Goal: Task Accomplishment & Management: Use online tool/utility

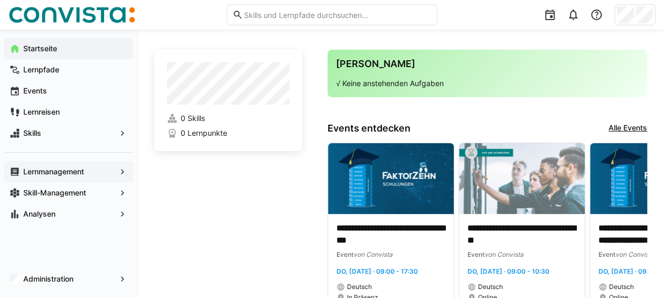
click at [0, 0] on app-navigation-label "Lernmanagement" at bounding box center [0, 0] width 0 height 0
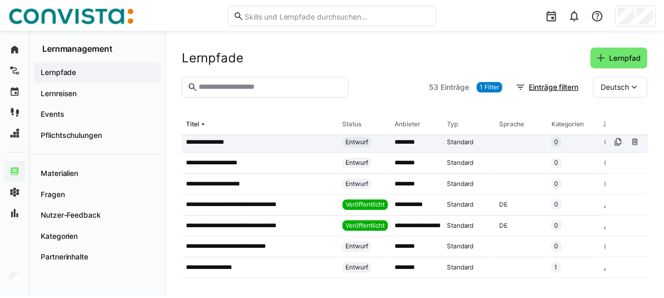
scroll to position [49, 0]
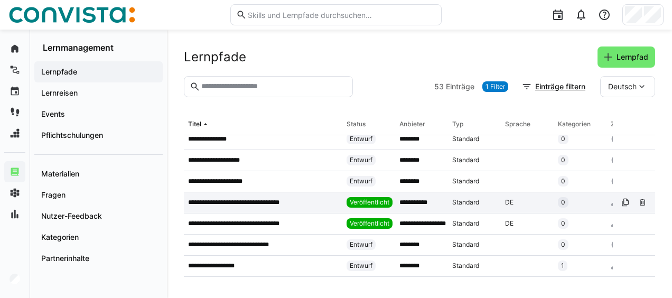
click at [269, 198] on p "**********" at bounding box center [243, 202] width 110 height 8
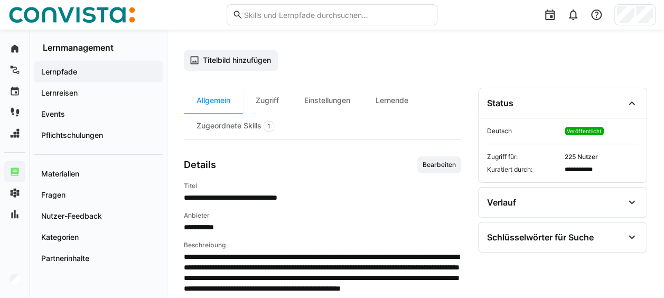
scroll to position [60, 0]
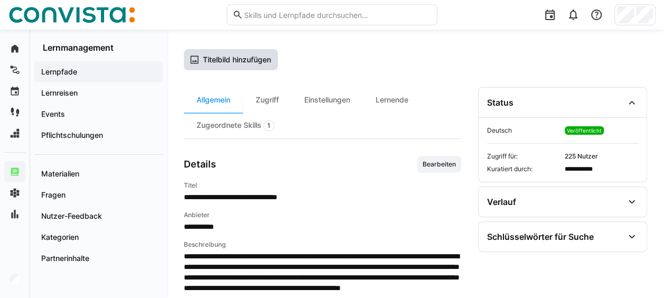
click at [241, 63] on span "Titelbild hinzufügen" at bounding box center [236, 59] width 71 height 11
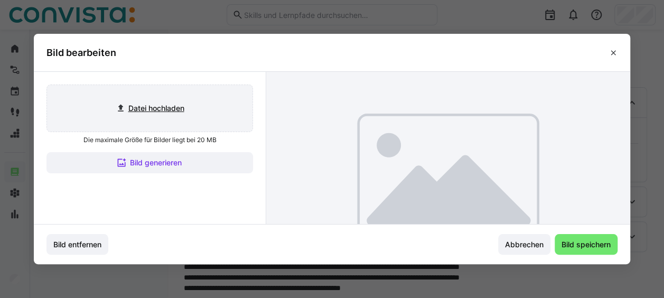
click at [174, 109] on input "file" at bounding box center [149, 108] width 205 height 46
type input "C:\fakepath\[PERSON_NAME] Titelbild Lernpfade.png"
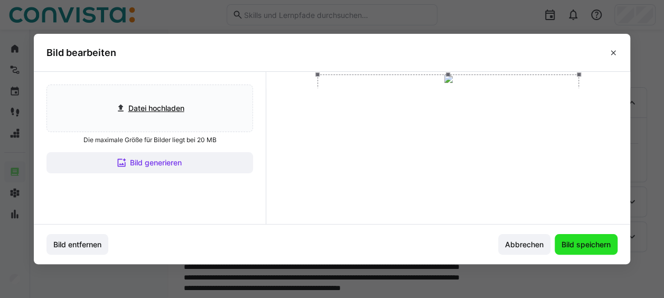
click at [596, 245] on span "Bild speichern" at bounding box center [586, 244] width 52 height 11
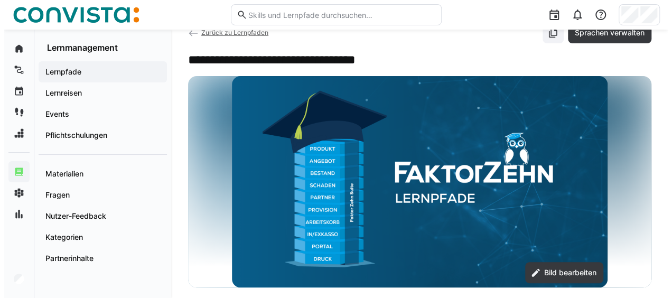
scroll to position [0, 0]
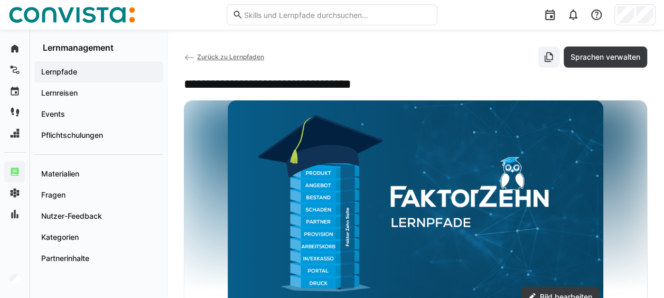
click at [203, 56] on span "Zurück zu Lernpfaden" at bounding box center [230, 57] width 67 height 8
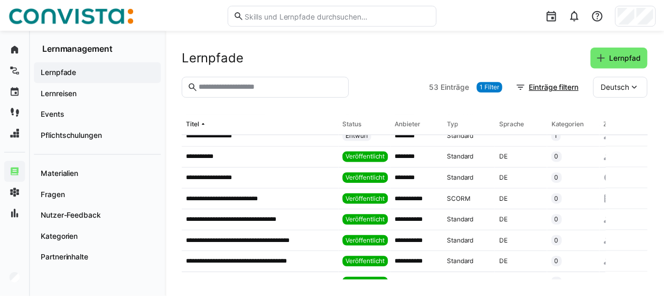
scroll to position [180, 0]
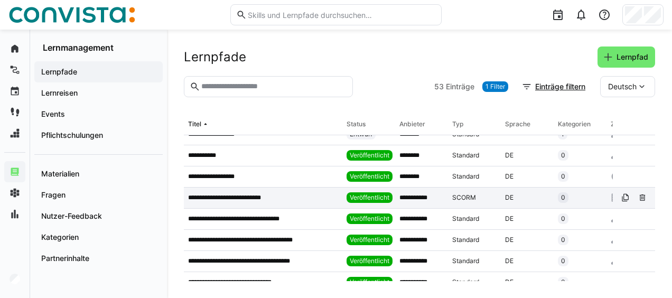
click at [312, 196] on app-table-first-column "**********" at bounding box center [263, 197] width 150 height 8
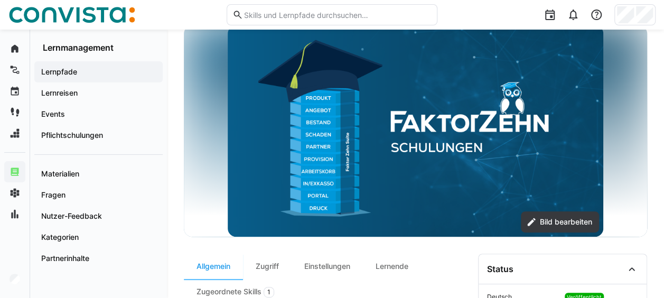
scroll to position [77, 0]
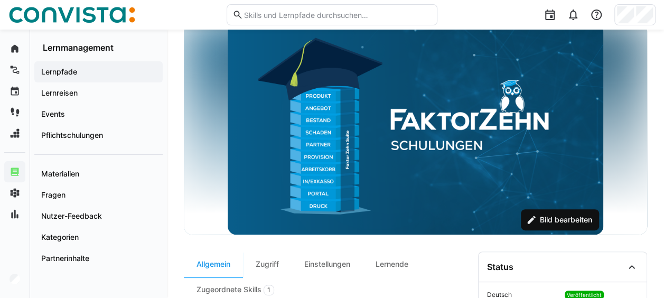
click at [567, 221] on span "Bild bearbeiten" at bounding box center [565, 219] width 55 height 11
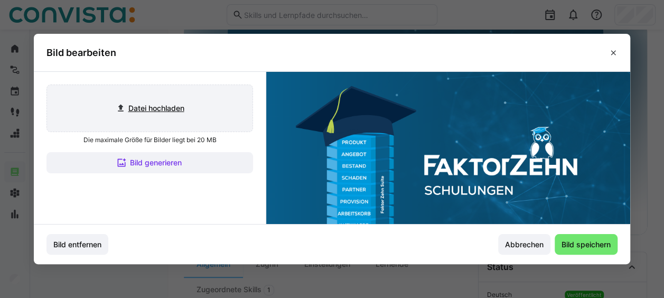
click at [170, 107] on input "file" at bounding box center [149, 108] width 205 height 46
type input "C:\fakepath\[PERSON_NAME] Titelbild Lernpfade.png"
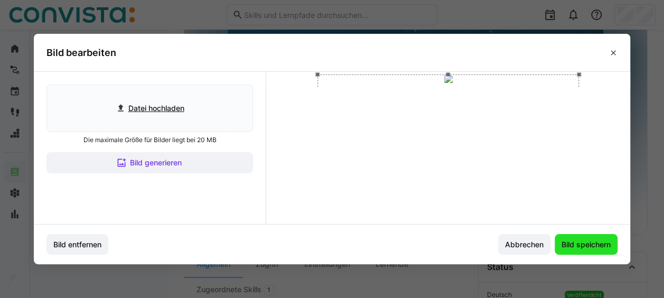
click at [584, 245] on span "Bild speichern" at bounding box center [586, 244] width 52 height 11
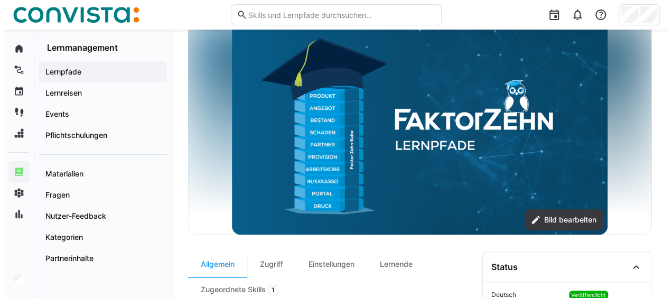
scroll to position [0, 0]
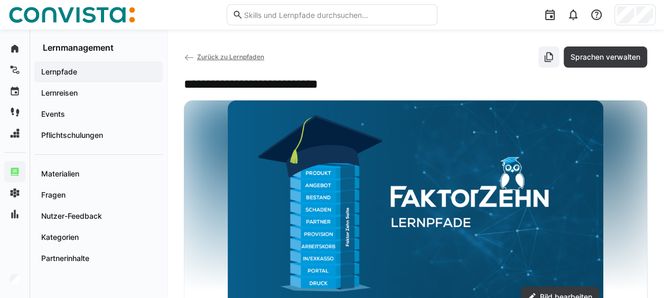
click at [211, 57] on span "Zurück zu Lernpfaden" at bounding box center [230, 57] width 67 height 8
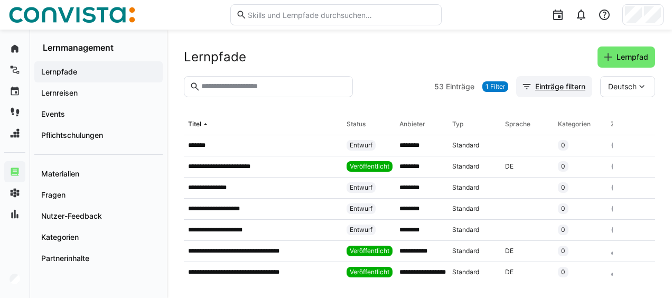
click at [553, 90] on span "Einträge filtern" at bounding box center [559, 86] width 53 height 11
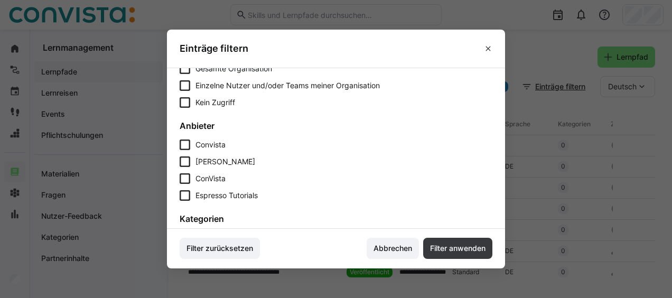
scroll to position [278, 0]
click at [187, 160] on icon at bounding box center [185, 161] width 11 height 11
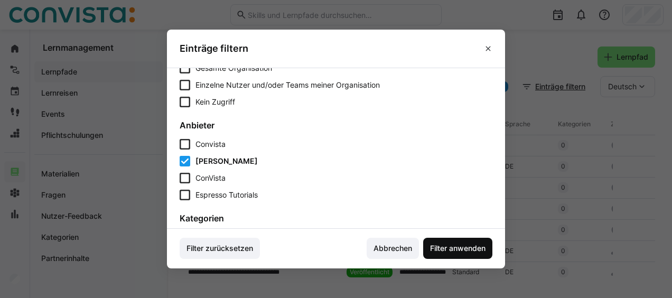
click at [459, 241] on span "Filter anwenden" at bounding box center [457, 248] width 69 height 21
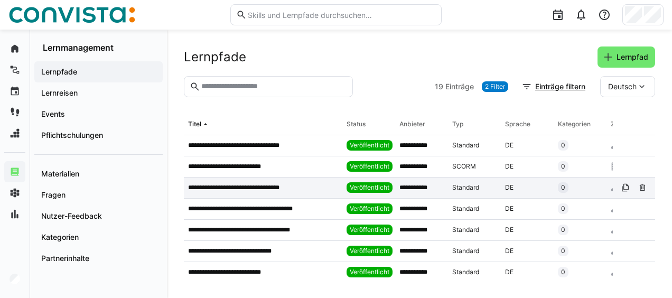
click at [270, 189] on p "**********" at bounding box center [243, 187] width 111 height 8
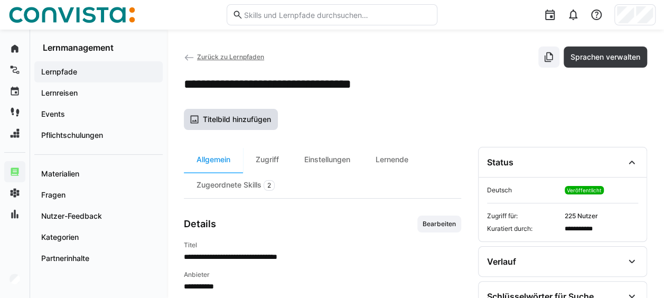
click at [252, 119] on span "Titelbild hinzufügen" at bounding box center [236, 119] width 71 height 11
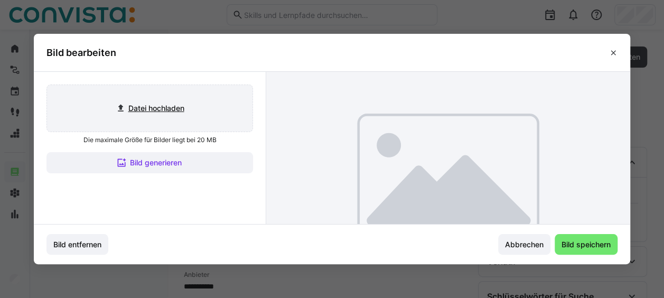
click at [146, 110] on input "file" at bounding box center [149, 108] width 205 height 46
type input "C:\fakepath\[PERSON_NAME] Titelbild Lernpfade.png"
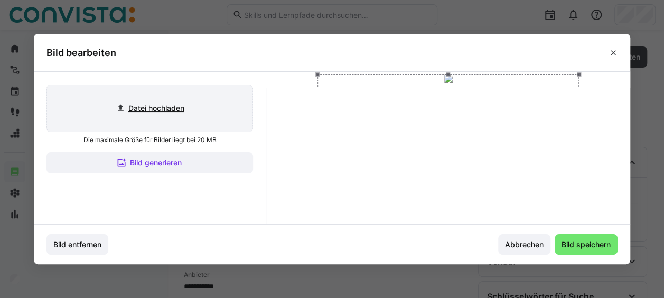
click at [47, 85] on input "file" at bounding box center [149, 108] width 205 height 46
click at [601, 246] on span "Bild speichern" at bounding box center [586, 244] width 52 height 11
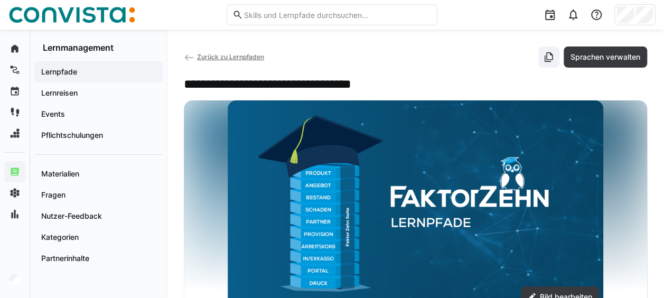
click at [227, 54] on span "Zurück zu Lernpfaden" at bounding box center [230, 57] width 67 height 8
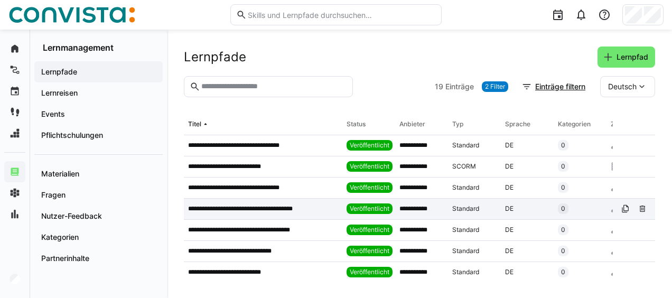
click at [274, 208] on p "**********" at bounding box center [251, 208] width 127 height 8
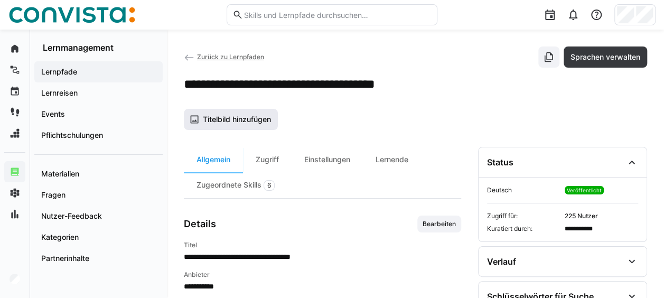
click at [243, 119] on span "Titelbild hinzufügen" at bounding box center [236, 119] width 71 height 11
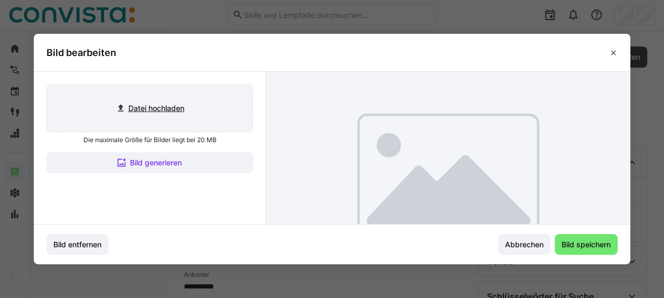
click at [195, 107] on input "file" at bounding box center [149, 108] width 205 height 46
type input "C:\fakepath\[PERSON_NAME] Titelbild Lernpfade.png"
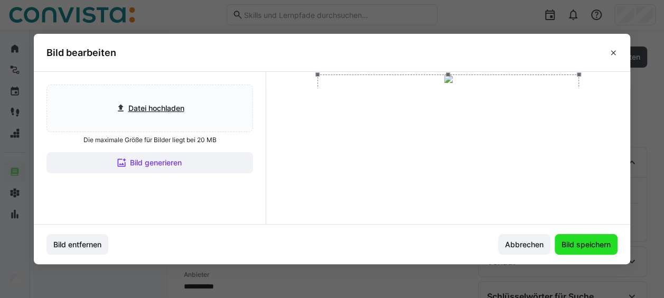
click at [584, 250] on span "Bild speichern" at bounding box center [586, 244] width 63 height 21
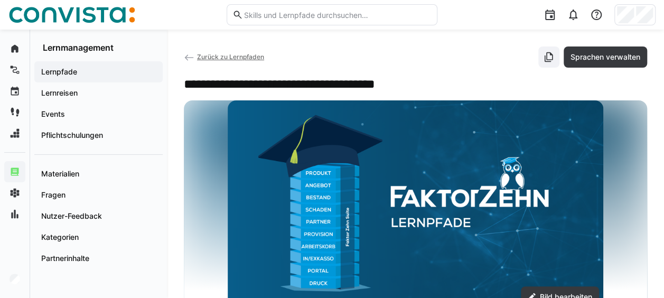
click at [241, 54] on span "Zurück zu Lernpfaden" at bounding box center [230, 57] width 67 height 8
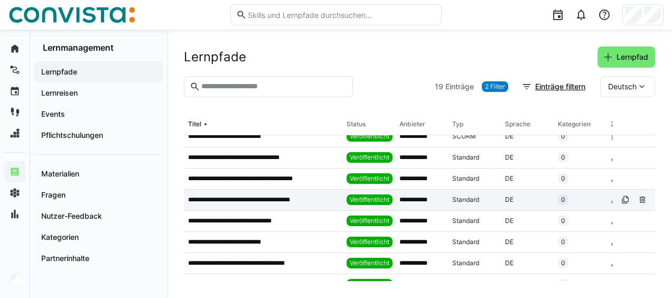
scroll to position [31, 0]
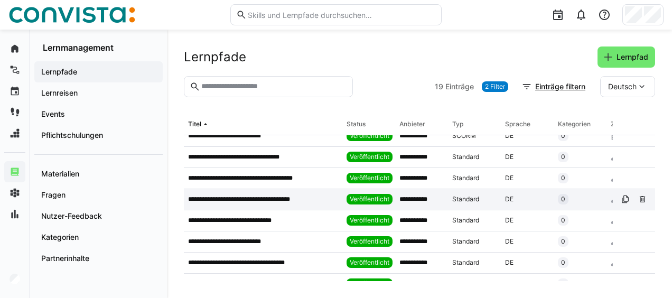
click at [293, 192] on div "**********" at bounding box center [263, 199] width 158 height 21
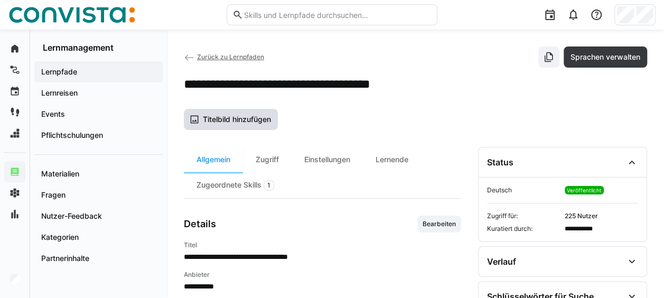
click at [241, 112] on span "Titelbild hinzufügen" at bounding box center [231, 119] width 94 height 21
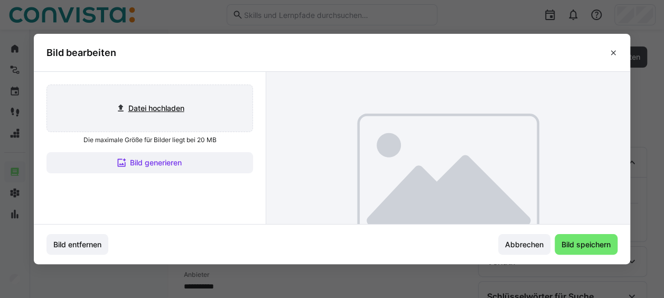
click at [180, 105] on input "file" at bounding box center [149, 108] width 205 height 46
type input "C:\fakepath\[PERSON_NAME] Titelbild Lernpfade.png"
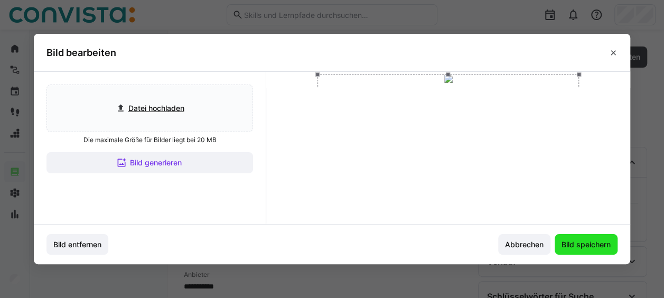
click at [571, 241] on span "Bild speichern" at bounding box center [586, 244] width 52 height 11
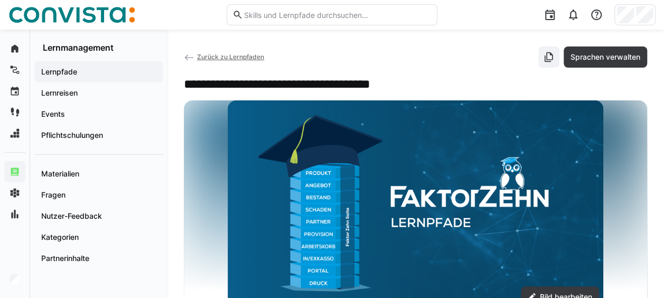
click at [246, 57] on span "Zurück zu Lernpfaden" at bounding box center [230, 57] width 67 height 8
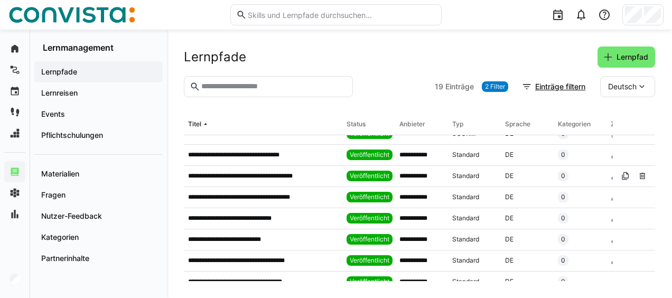
scroll to position [33, 0]
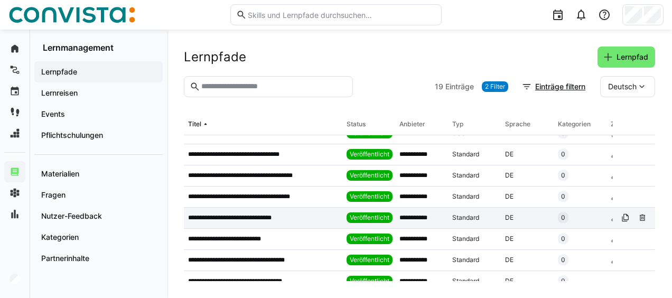
click at [277, 212] on div "**********" at bounding box center [263, 218] width 158 height 21
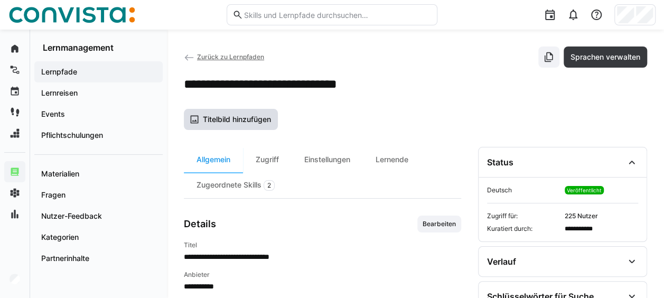
click at [244, 111] on span "Titelbild hinzufügen" at bounding box center [231, 119] width 94 height 21
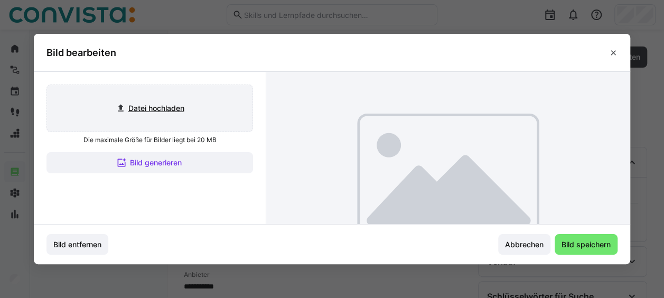
click at [191, 98] on input "file" at bounding box center [149, 108] width 205 height 46
type input "C:\fakepath\[PERSON_NAME] Titelbild Lernpfade.png"
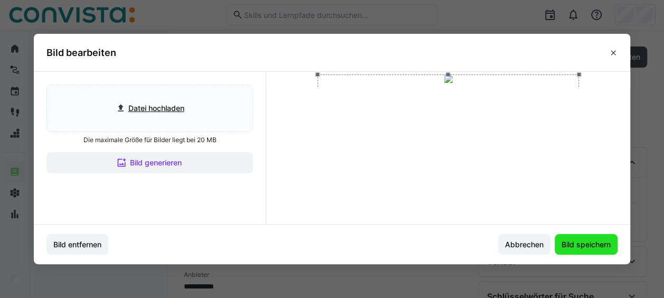
click at [585, 243] on span "Bild speichern" at bounding box center [586, 244] width 52 height 11
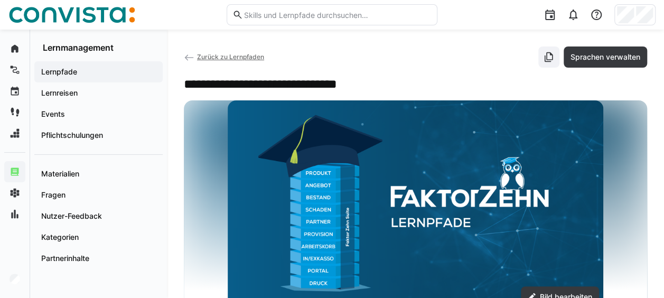
click at [241, 55] on span "Zurück zu Lernpfaden" at bounding box center [230, 57] width 67 height 8
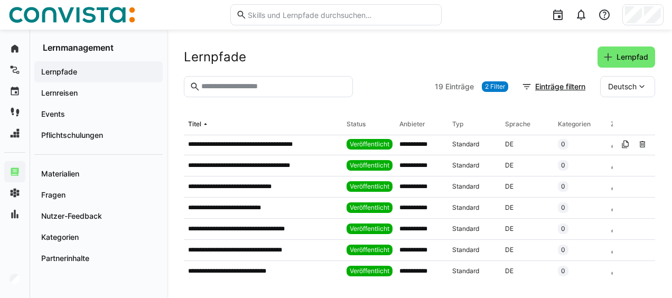
scroll to position [74, 0]
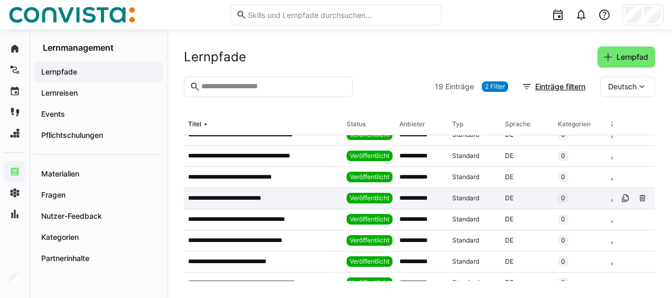
click at [277, 200] on app-table-first-column "**********" at bounding box center [263, 198] width 150 height 8
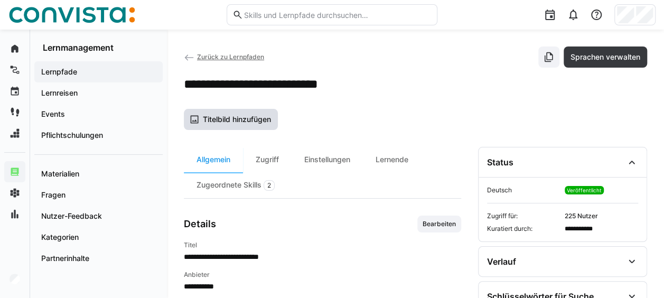
click at [259, 111] on span "Titelbild hinzufügen" at bounding box center [231, 119] width 94 height 21
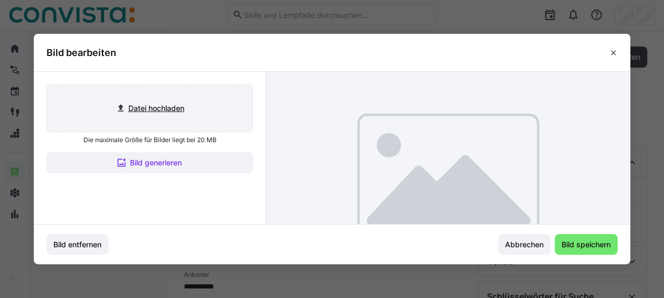
click at [156, 110] on input "file" at bounding box center [149, 108] width 205 height 46
type input "C:\fakepath\[PERSON_NAME] Titelbild Lernpfade.png"
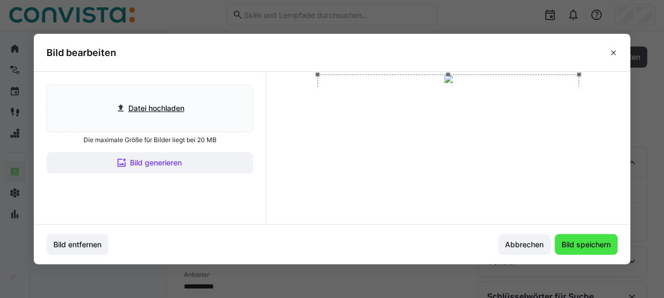
click at [609, 247] on span "Bild speichern" at bounding box center [586, 244] width 52 height 11
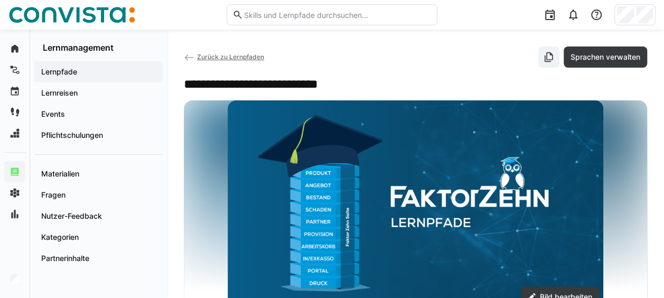
click at [212, 54] on span "Zurück zu Lernpfaden" at bounding box center [230, 57] width 67 height 8
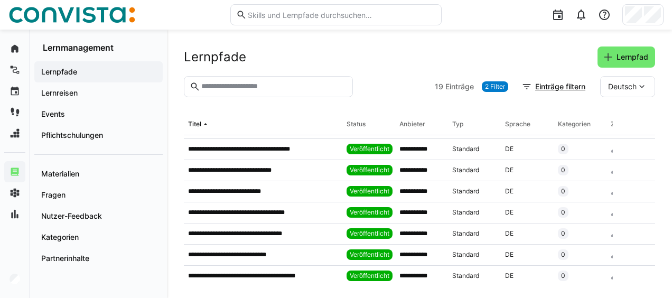
scroll to position [87, 0]
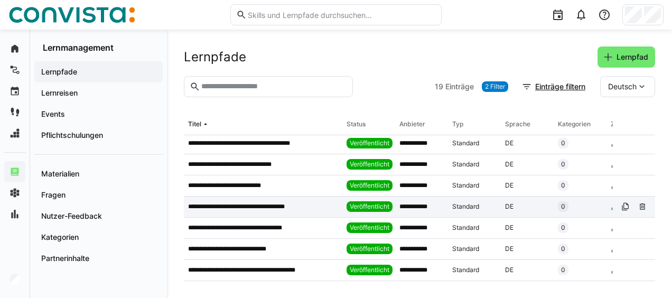
click at [254, 209] on p "**********" at bounding box center [246, 206] width 116 height 8
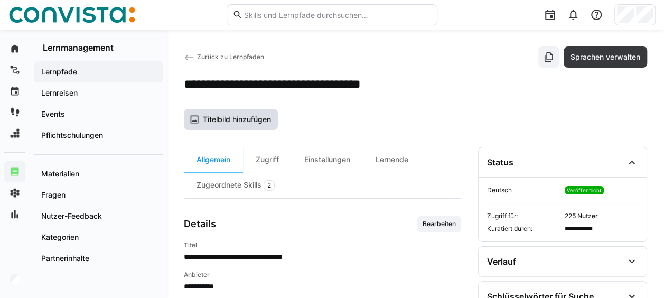
click at [248, 117] on span "Titelbild hinzufügen" at bounding box center [236, 119] width 71 height 11
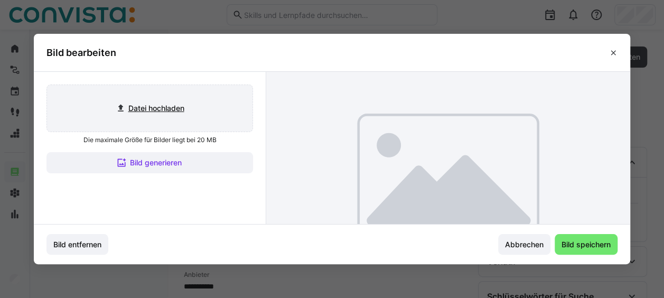
click at [195, 104] on input "file" at bounding box center [149, 108] width 205 height 46
type input "C:\fakepath\[PERSON_NAME] Titelbild Lernpfade.png"
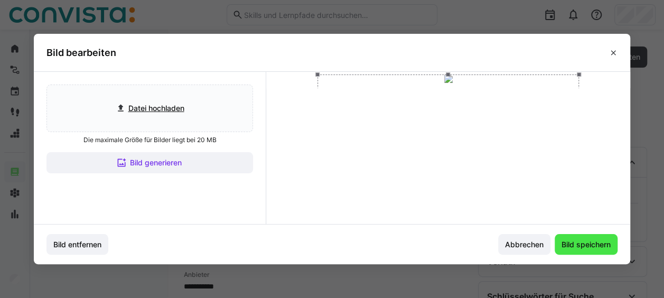
click at [608, 241] on span "Bild speichern" at bounding box center [586, 244] width 52 height 11
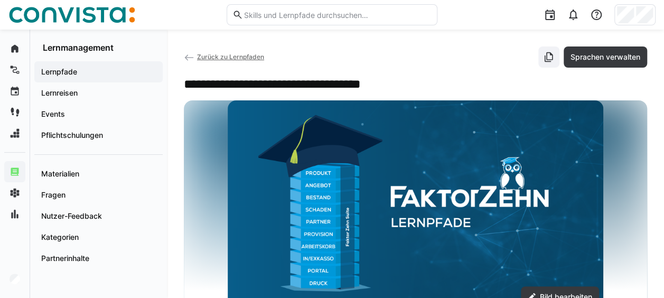
click at [242, 54] on span "Zurück zu Lernpfaden" at bounding box center [230, 57] width 67 height 8
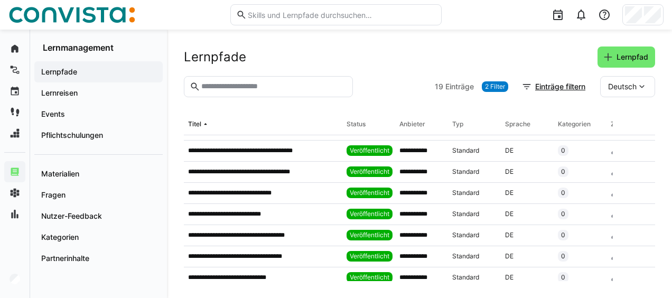
scroll to position [72, 0]
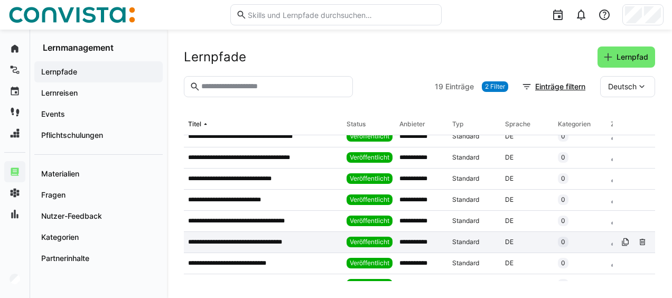
click at [268, 247] on div "**********" at bounding box center [263, 242] width 158 height 21
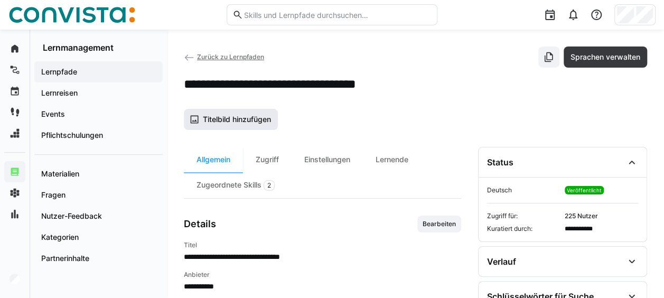
click at [248, 119] on span "Titelbild hinzufügen" at bounding box center [236, 119] width 71 height 11
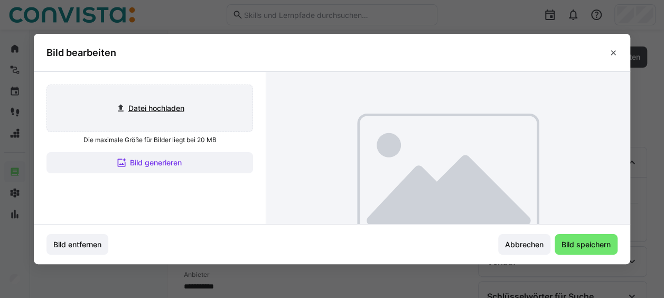
click at [200, 99] on input "file" at bounding box center [149, 108] width 205 height 46
type input "C:\fakepath\[PERSON_NAME] Titelbild Lernpfade.png"
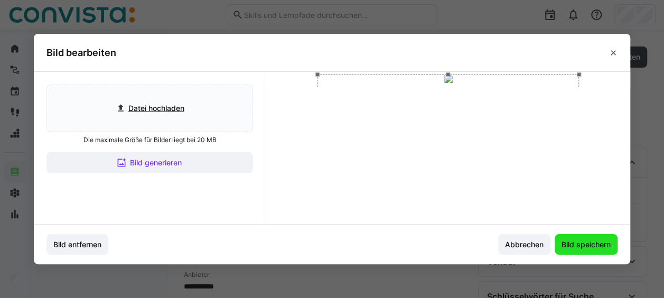
click at [589, 247] on span "Bild speichern" at bounding box center [586, 244] width 52 height 11
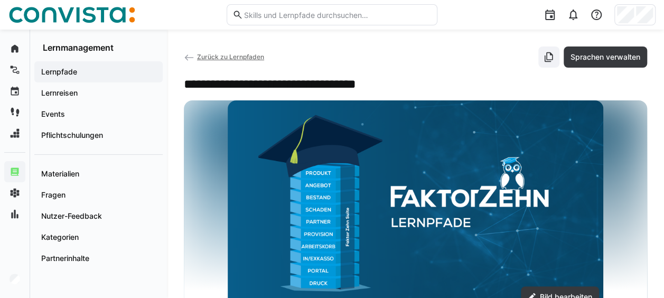
click at [229, 60] on span "Zurück zu Lernpfaden" at bounding box center [230, 57] width 67 height 8
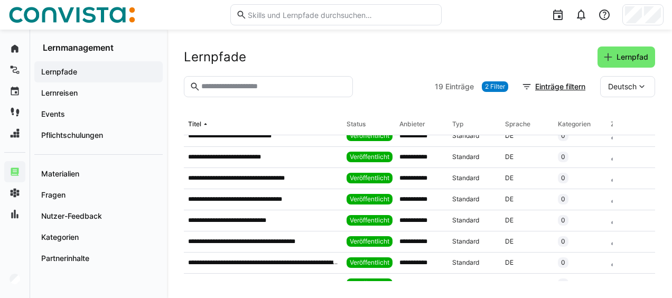
scroll to position [118, 0]
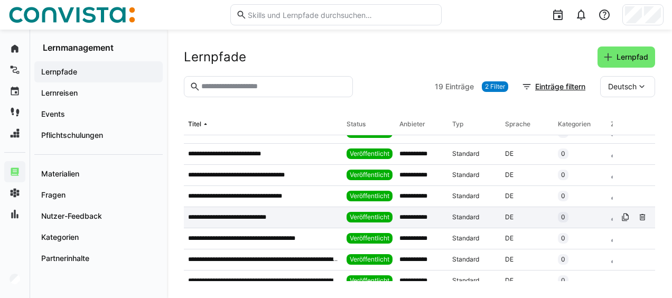
click at [261, 221] on p "**********" at bounding box center [236, 217] width 97 height 8
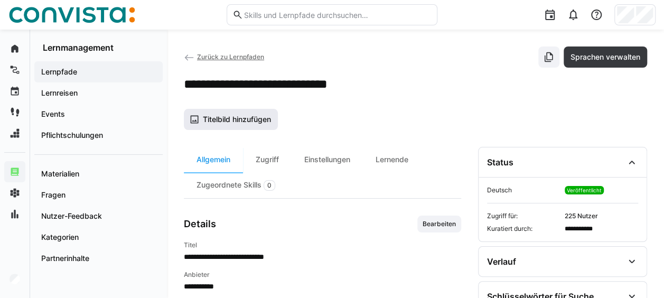
click at [255, 117] on span "Titelbild hinzufügen" at bounding box center [236, 119] width 71 height 11
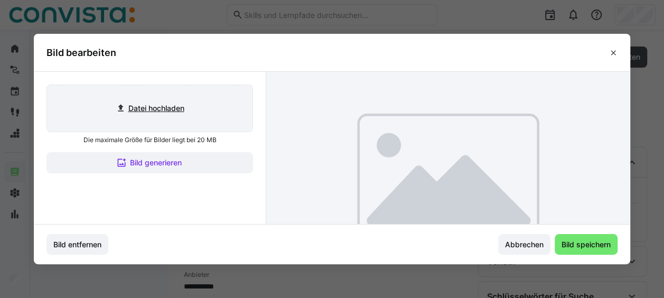
click at [190, 104] on input "file" at bounding box center [149, 108] width 205 height 46
type input "C:\fakepath\[PERSON_NAME] Titelbild Lernpfade.png"
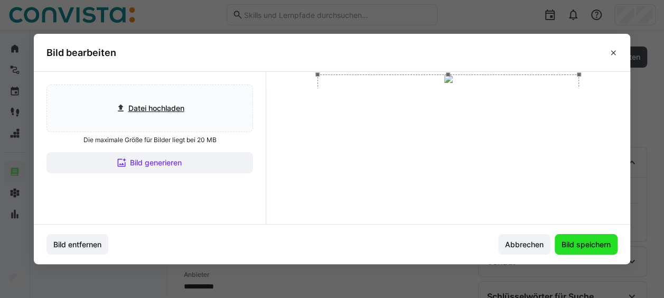
click at [600, 240] on span "Bild speichern" at bounding box center [586, 244] width 52 height 11
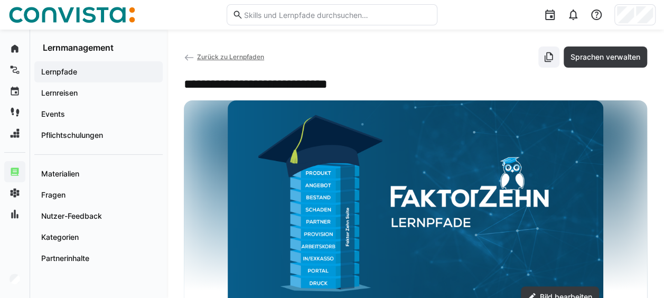
click at [226, 55] on span "Zurück zu Lernpfaden" at bounding box center [230, 57] width 67 height 8
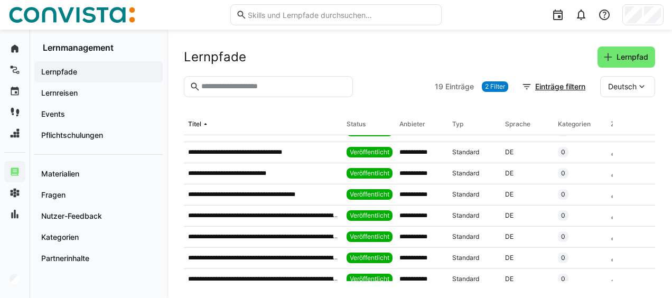
scroll to position [168, 0]
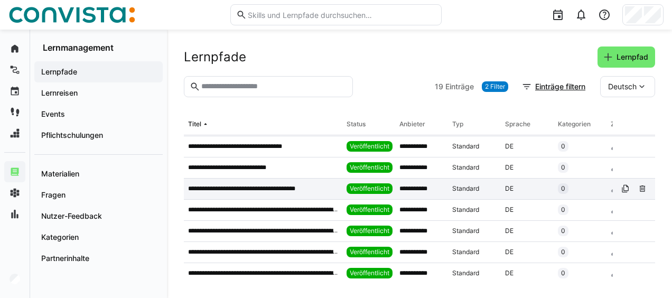
click at [279, 186] on p "**********" at bounding box center [255, 188] width 135 height 8
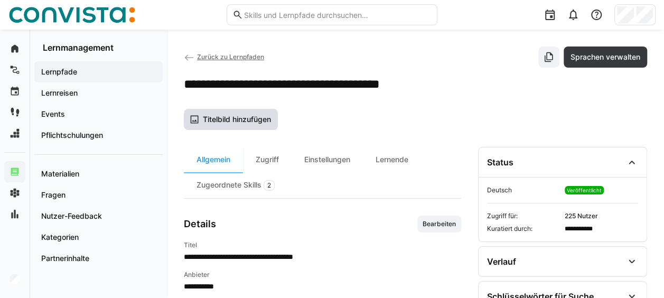
click at [248, 118] on span "Titelbild hinzufügen" at bounding box center [236, 119] width 71 height 11
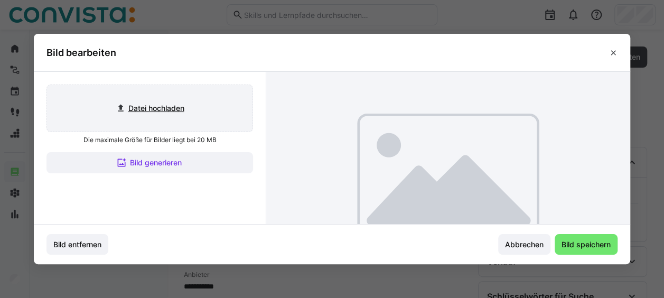
click at [183, 102] on input "file" at bounding box center [149, 108] width 205 height 46
type input "C:\fakepath\[PERSON_NAME] Titelbild Lernpfade.png"
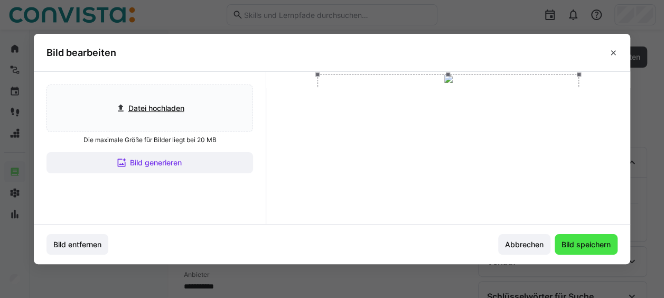
click at [582, 241] on span "Bild speichern" at bounding box center [586, 244] width 52 height 11
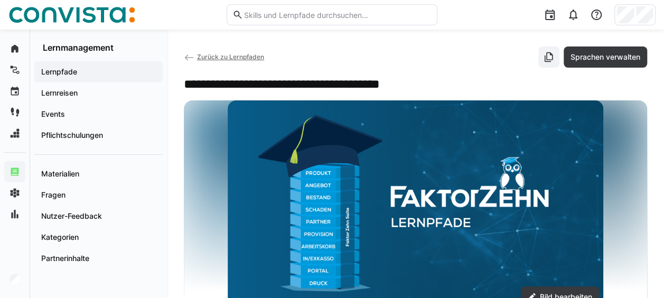
click at [249, 58] on span "Zurück zu Lernpfaden" at bounding box center [230, 57] width 67 height 8
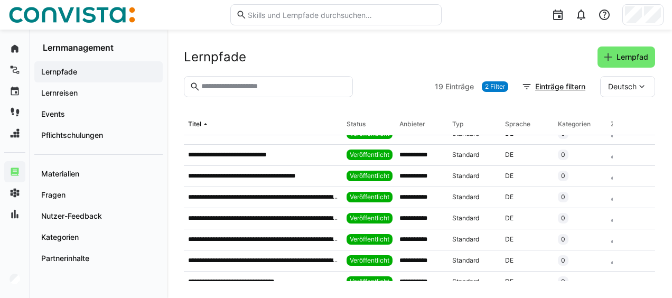
scroll to position [181, 0]
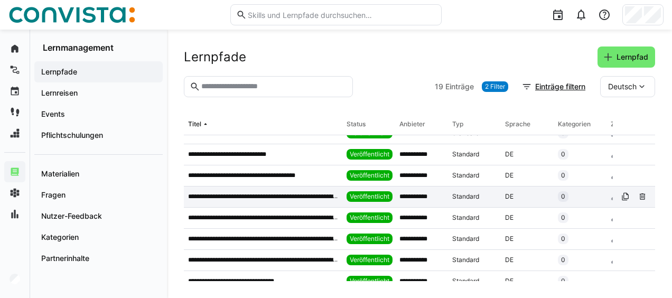
click at [284, 196] on p "**********" at bounding box center [263, 196] width 150 height 8
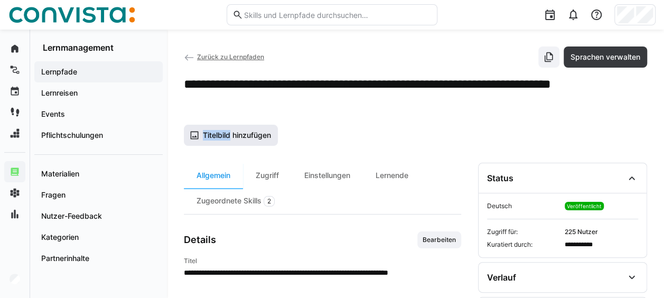
click at [230, 127] on app-details-header "**********" at bounding box center [415, 95] width 463 height 99
click at [230, 127] on span "Titelbild hinzufügen" at bounding box center [231, 135] width 94 height 21
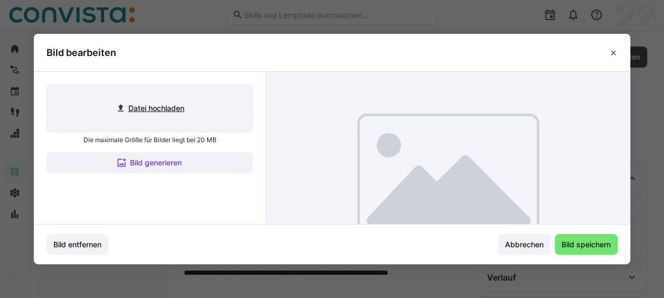
click at [181, 97] on input "file" at bounding box center [149, 108] width 205 height 46
type input "C:\fakepath\[PERSON_NAME] Titelbild Lernpfade.png"
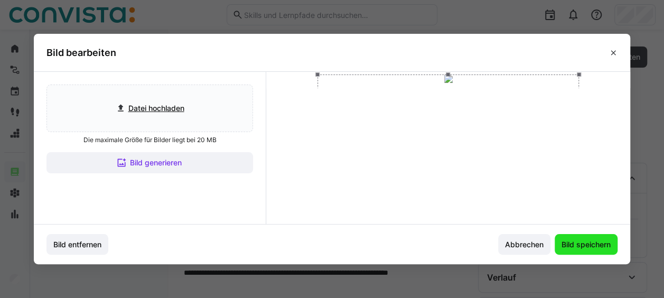
click at [592, 243] on span "Bild speichern" at bounding box center [586, 244] width 52 height 11
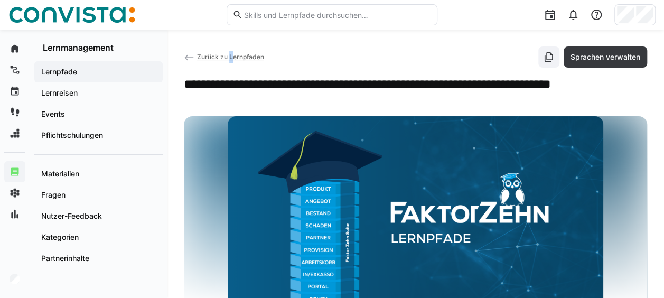
drag, startPoint x: 230, startPoint y: 61, endPoint x: 231, endPoint y: 56, distance: 5.5
click at [231, 56] on app-back-navigation "Zurück zu Lernpfaden" at bounding box center [224, 57] width 80 height 12
click at [231, 56] on span "Zurück zu Lernpfaden" at bounding box center [230, 57] width 67 height 8
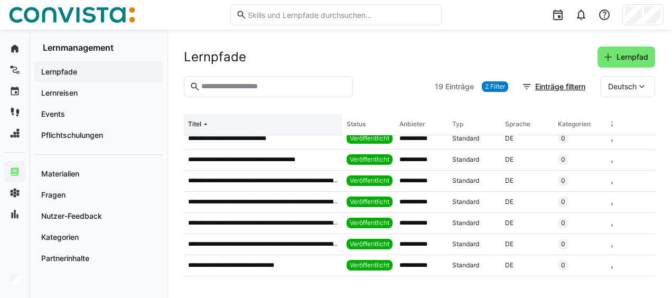
scroll to position [198, 0]
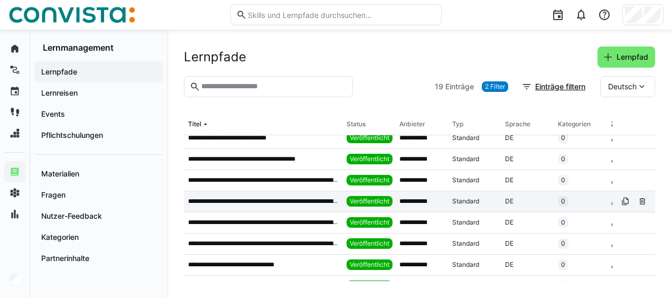
click at [271, 204] on p "**********" at bounding box center [263, 201] width 150 height 8
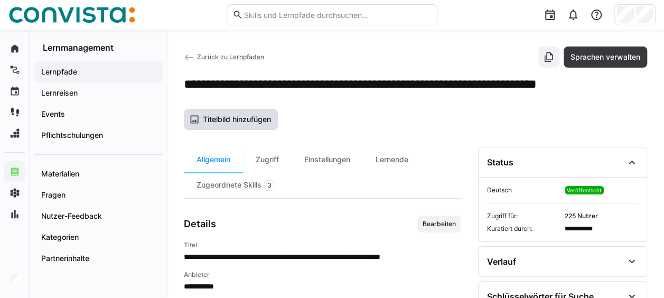
click at [240, 121] on span "Titelbild hinzufügen" at bounding box center [236, 119] width 71 height 11
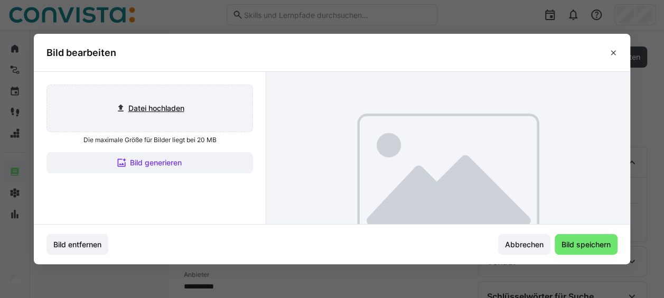
click at [202, 121] on input "file" at bounding box center [149, 108] width 205 height 46
type input "C:\fakepath\[PERSON_NAME] Titelbild Lernpfade.png"
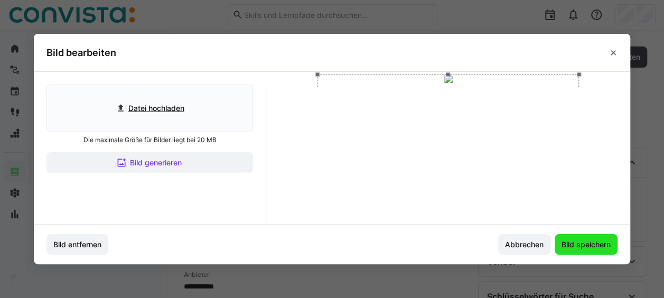
click at [612, 243] on span "Bild speichern" at bounding box center [586, 244] width 52 height 11
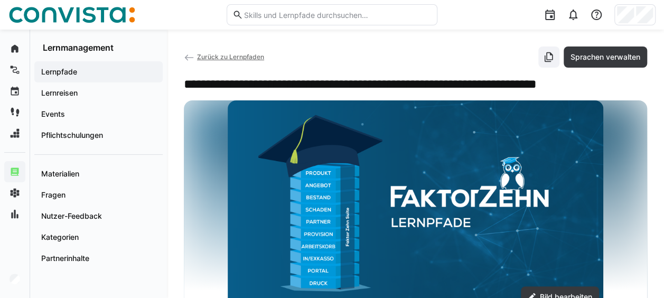
click at [232, 56] on span "Zurück zu Lernpfaden" at bounding box center [230, 57] width 67 height 8
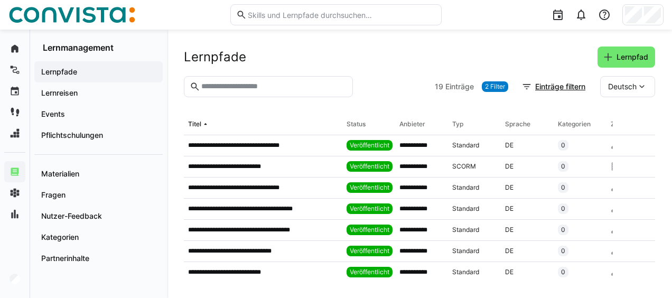
scroll to position [260, 0]
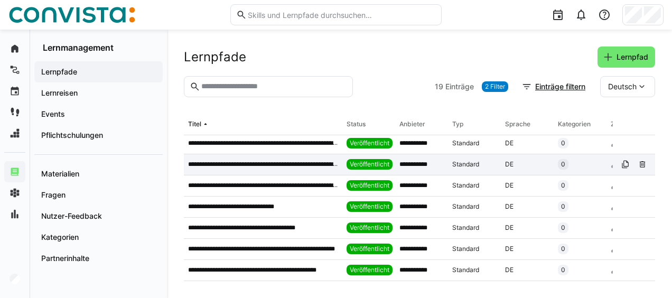
click at [276, 162] on p "**********" at bounding box center [263, 164] width 150 height 8
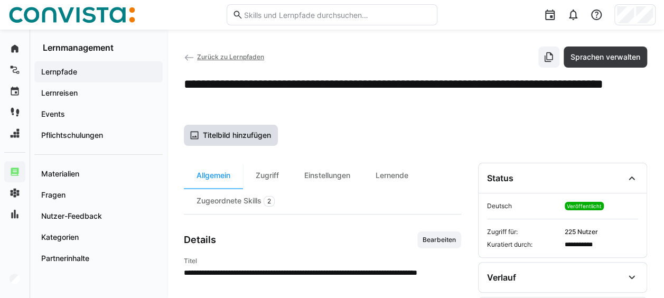
click at [260, 137] on span "Titelbild hinzufügen" at bounding box center [236, 135] width 71 height 11
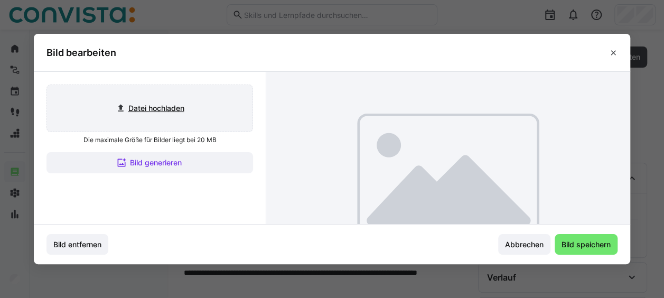
click at [185, 115] on input "file" at bounding box center [149, 108] width 205 height 46
type input "C:\fakepath\[PERSON_NAME] Titelbild Lernpfade.png"
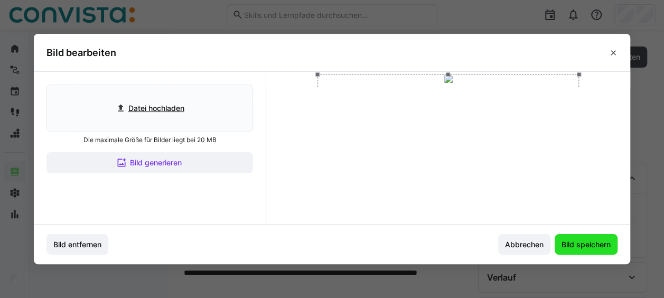
click at [587, 248] on span "Bild speichern" at bounding box center [586, 244] width 52 height 11
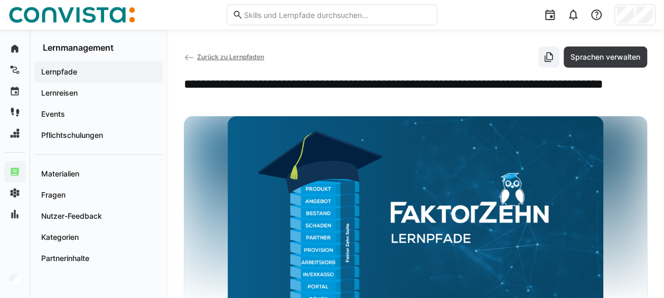
click at [232, 55] on span "Zurück zu Lernpfaden" at bounding box center [230, 57] width 67 height 8
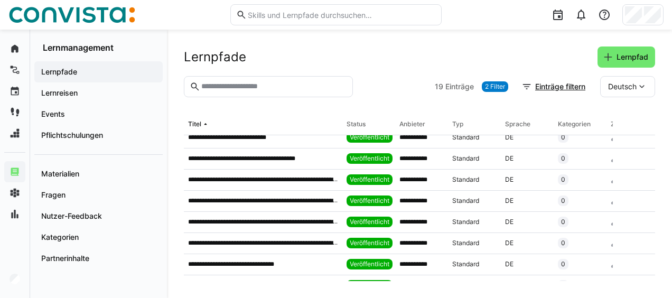
scroll to position [260, 0]
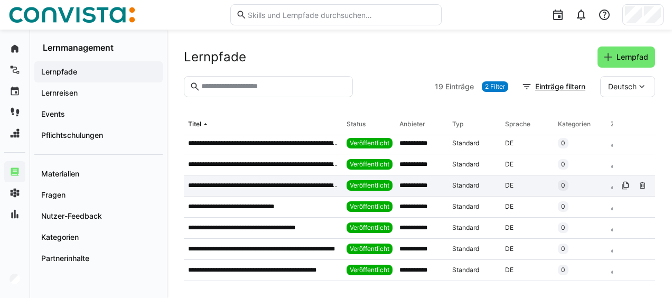
click at [275, 175] on div "**********" at bounding box center [263, 185] width 158 height 21
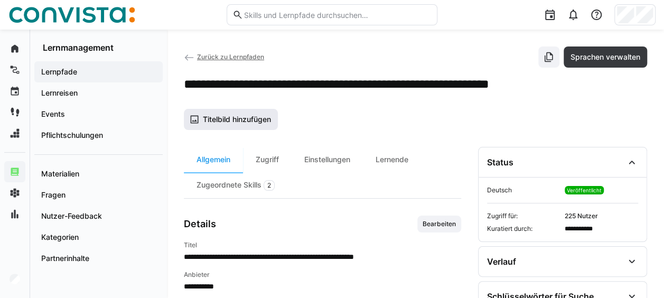
click at [230, 114] on span "Titelbild hinzufügen" at bounding box center [236, 119] width 71 height 11
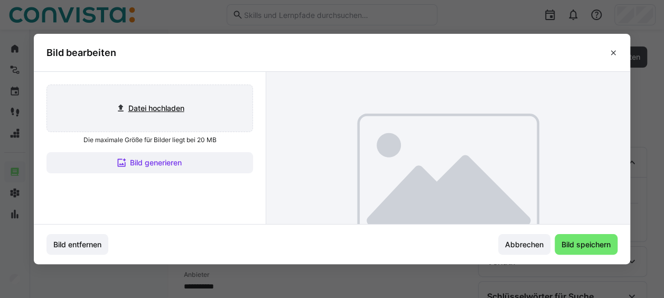
click at [199, 102] on input "file" at bounding box center [149, 108] width 205 height 46
type input "C:\fakepath\[PERSON_NAME] Titelbild Lernpfade.png"
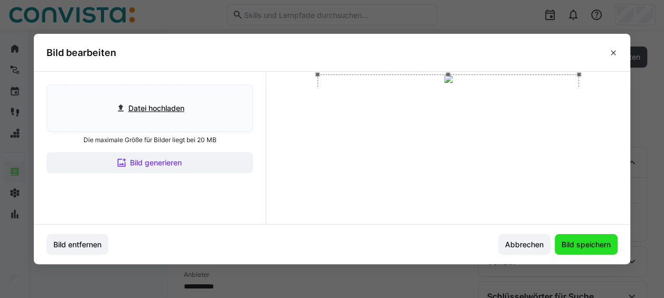
click at [582, 243] on span "Bild speichern" at bounding box center [586, 244] width 52 height 11
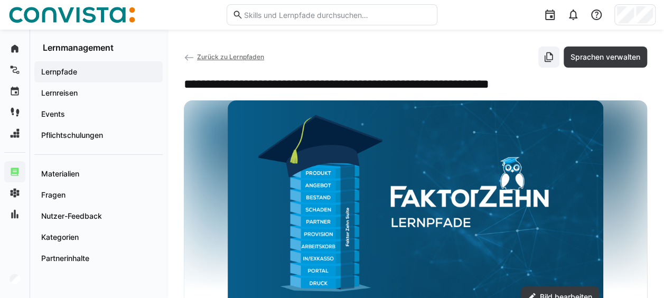
click at [255, 53] on span "Zurück zu Lernpfaden" at bounding box center [230, 57] width 67 height 8
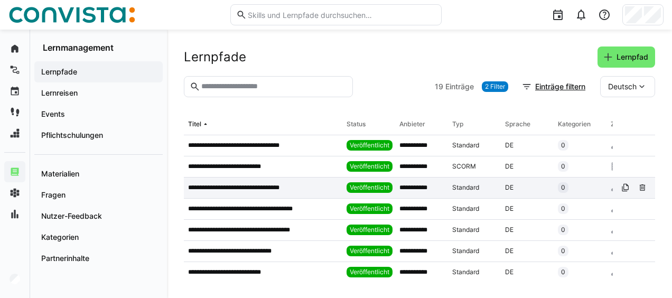
scroll to position [260, 0]
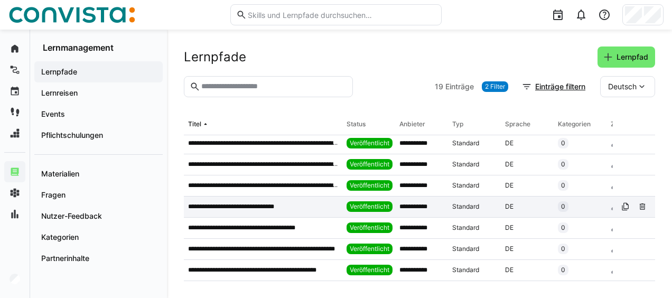
click at [250, 202] on p "**********" at bounding box center [243, 206] width 110 height 8
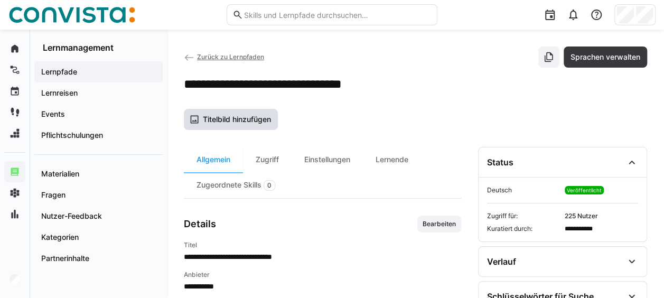
click at [227, 109] on span "Titelbild hinzufügen" at bounding box center [231, 119] width 94 height 21
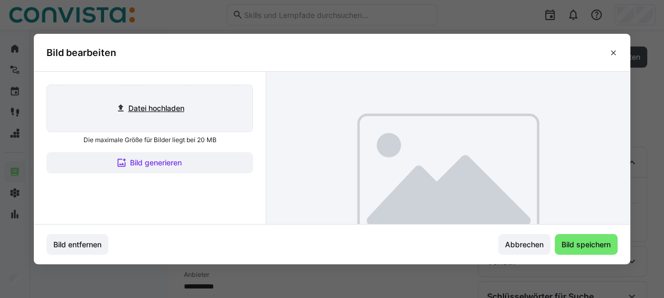
click at [186, 93] on input "file" at bounding box center [149, 108] width 205 height 46
type input "C:\fakepath\[PERSON_NAME] Titelbild Lernpfade.png"
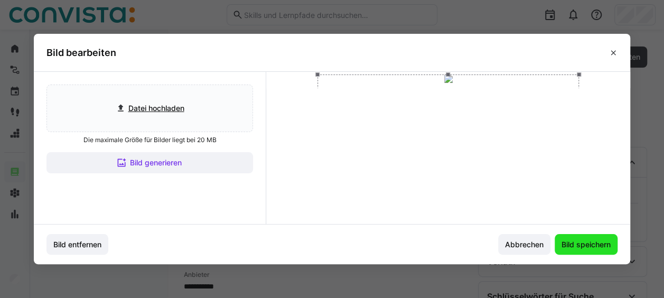
click at [579, 237] on span "Bild speichern" at bounding box center [586, 244] width 63 height 21
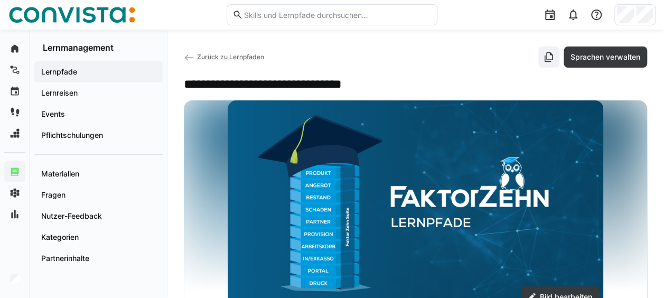
click at [236, 54] on span "Zurück zu Lernpfaden" at bounding box center [230, 57] width 67 height 8
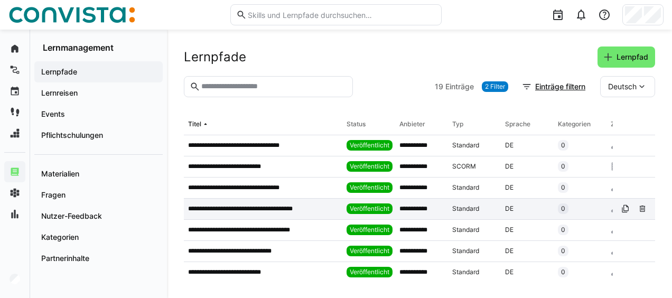
scroll to position [260, 0]
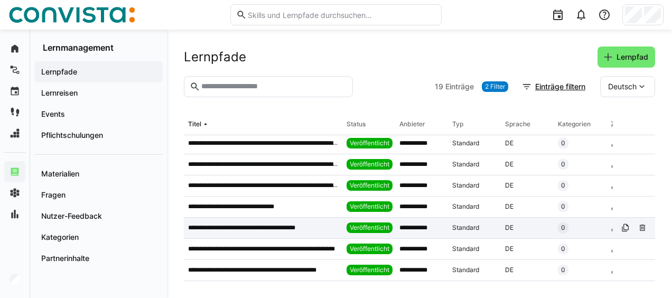
click at [261, 223] on p "**********" at bounding box center [255, 227] width 134 height 8
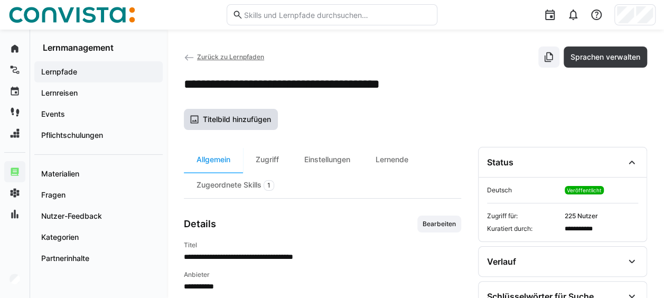
click at [212, 114] on span "Titelbild hinzufügen" at bounding box center [236, 119] width 71 height 11
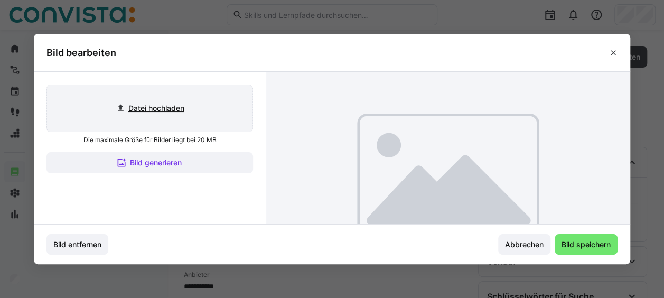
click at [200, 108] on input "file" at bounding box center [149, 108] width 205 height 46
type input "C:\fakepath\[PERSON_NAME] Titelbild Lernpfade.png"
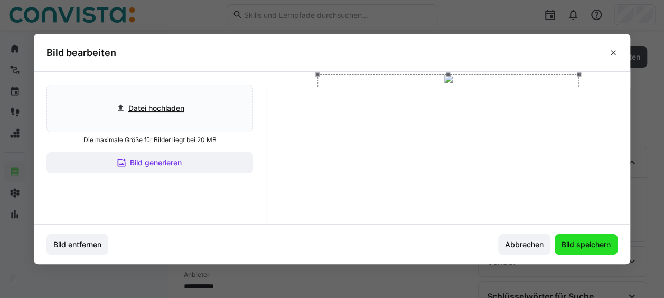
click at [605, 242] on span "Bild speichern" at bounding box center [586, 244] width 52 height 11
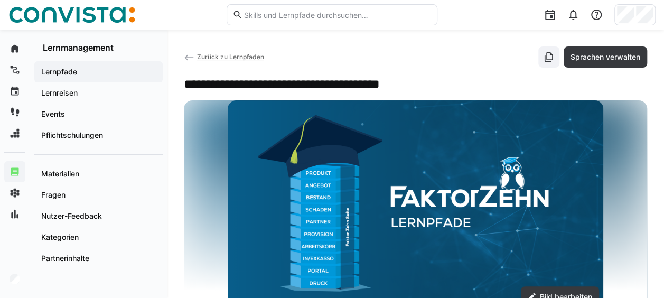
click at [251, 54] on span "Zurück zu Lernpfaden" at bounding box center [230, 57] width 67 height 8
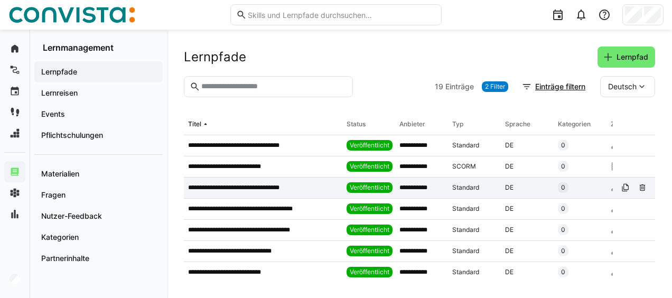
scroll to position [260, 0]
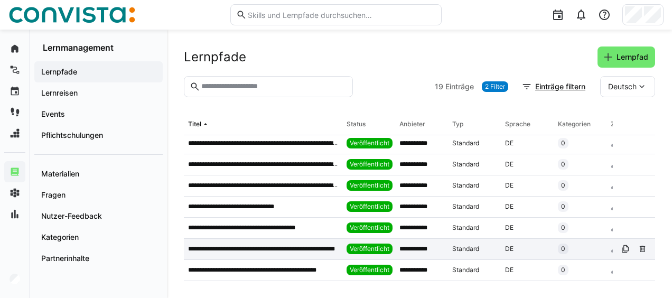
click at [276, 245] on p "**********" at bounding box center [263, 249] width 150 height 8
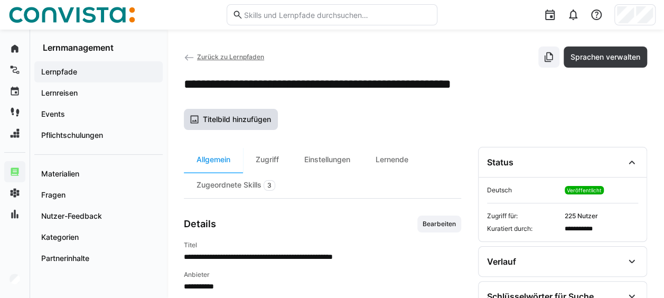
click at [242, 118] on span "Titelbild hinzufügen" at bounding box center [236, 119] width 71 height 11
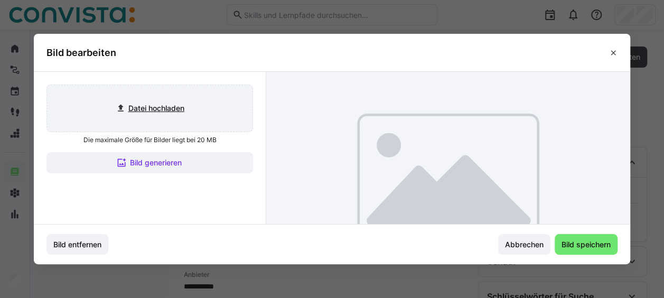
click at [199, 100] on input "file" at bounding box center [149, 108] width 205 height 46
type input "C:\fakepath\[PERSON_NAME] Titelbild Lernpfade.png"
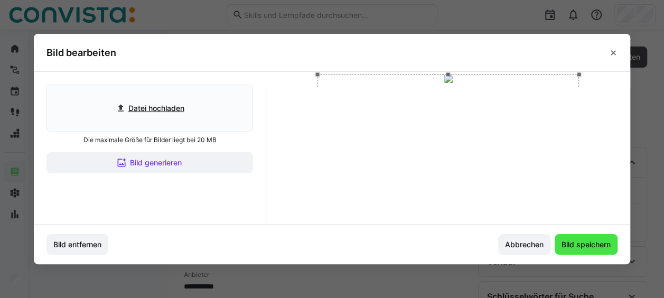
click at [612, 241] on span "Bild speichern" at bounding box center [586, 244] width 52 height 11
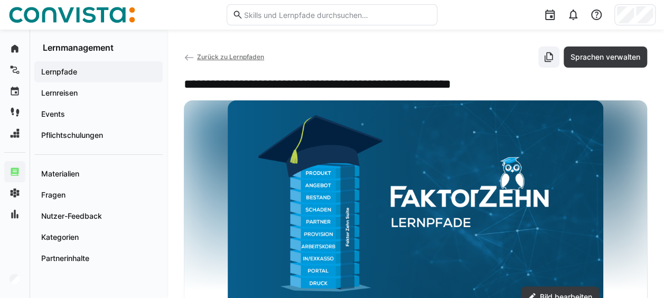
click at [216, 55] on span "Zurück zu Lernpfaden" at bounding box center [230, 57] width 67 height 8
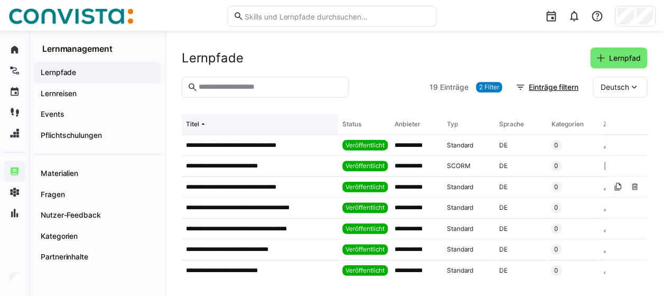
scroll to position [260, 0]
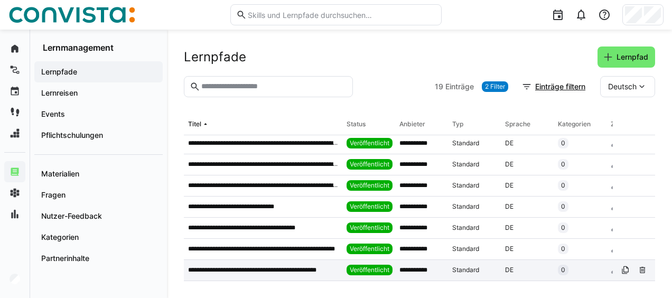
click at [266, 260] on div "**********" at bounding box center [263, 270] width 158 height 21
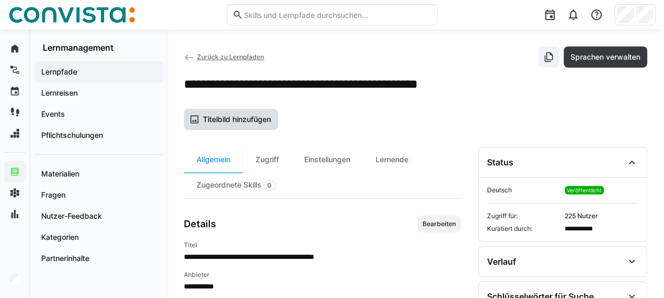
click at [265, 117] on span "Titelbild hinzufügen" at bounding box center [236, 119] width 71 height 11
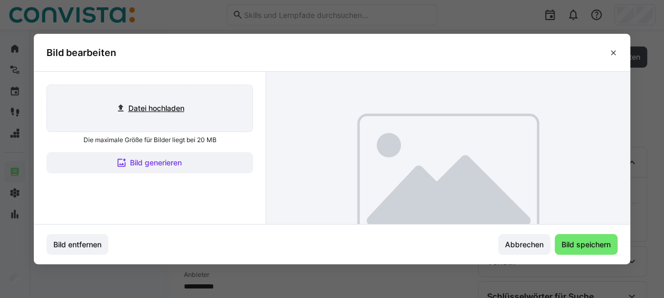
click at [172, 95] on input "file" at bounding box center [149, 108] width 205 height 46
type input "C:\fakepath\[PERSON_NAME] Titelbild Lernpfade.png"
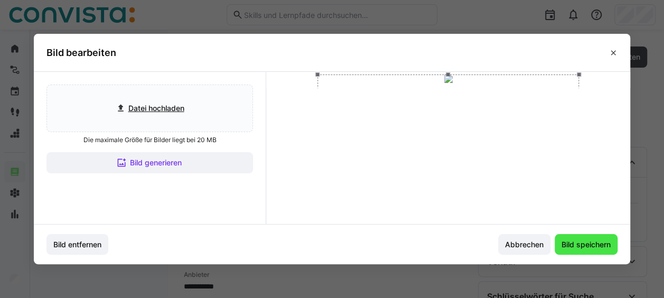
click at [595, 240] on span "Bild speichern" at bounding box center [586, 244] width 52 height 11
